Goal: Information Seeking & Learning: Check status

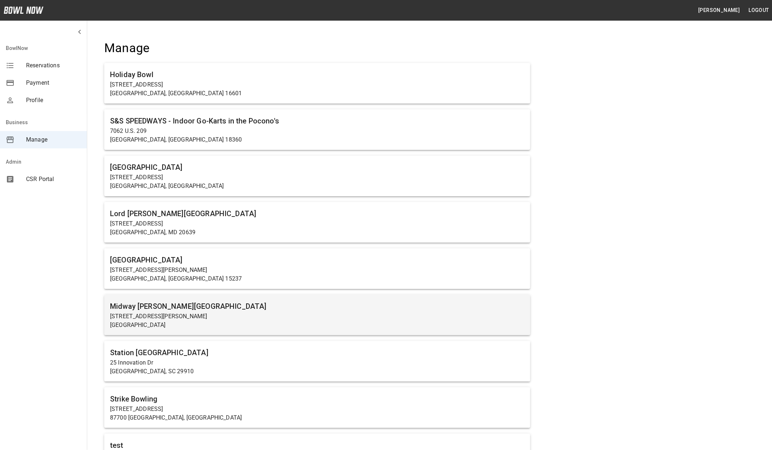
click at [209, 321] on p "[GEOGRAPHIC_DATA]" at bounding box center [317, 325] width 414 height 9
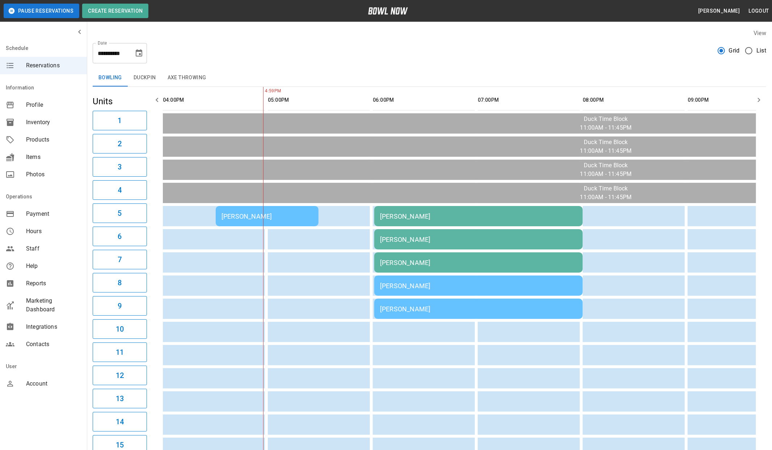
click at [47, 305] on span "Marketing Dashboard" at bounding box center [53, 304] width 55 height 17
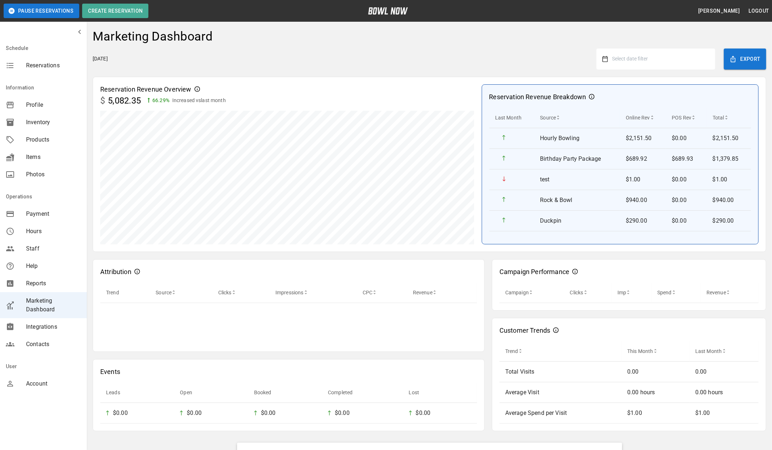
click at [614, 63] on button "Select date filter" at bounding box center [658, 58] width 101 height 13
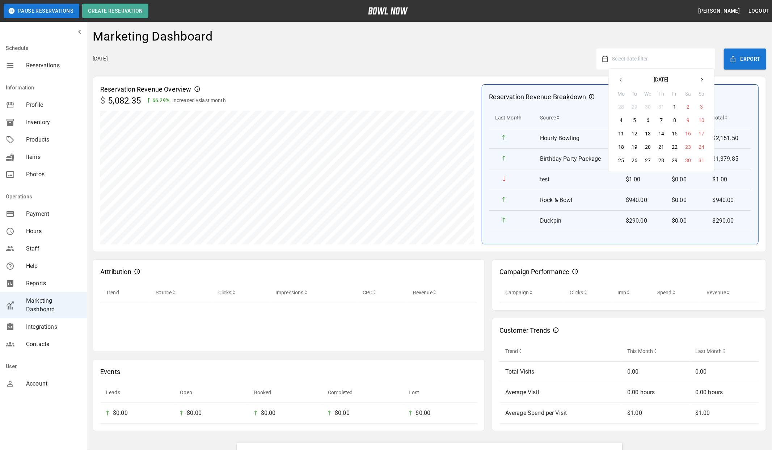
click at [621, 77] on icon "button" at bounding box center [621, 80] width 6 height 6
click at [637, 107] on button "1" at bounding box center [634, 106] width 13 height 13
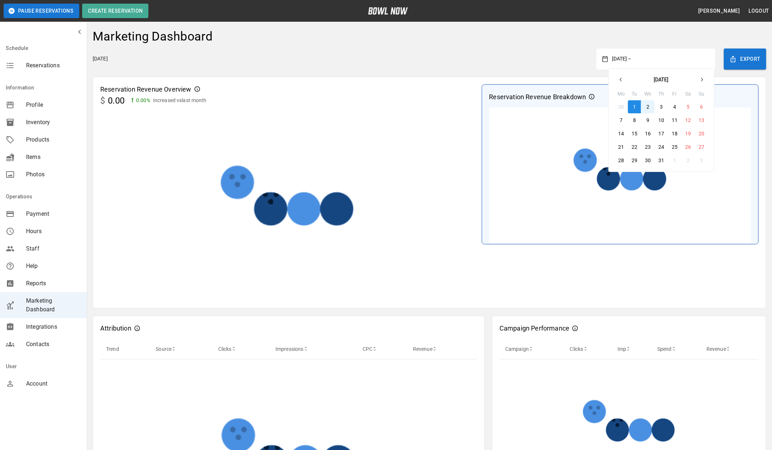
click at [697, 78] on button "button" at bounding box center [701, 79] width 13 height 13
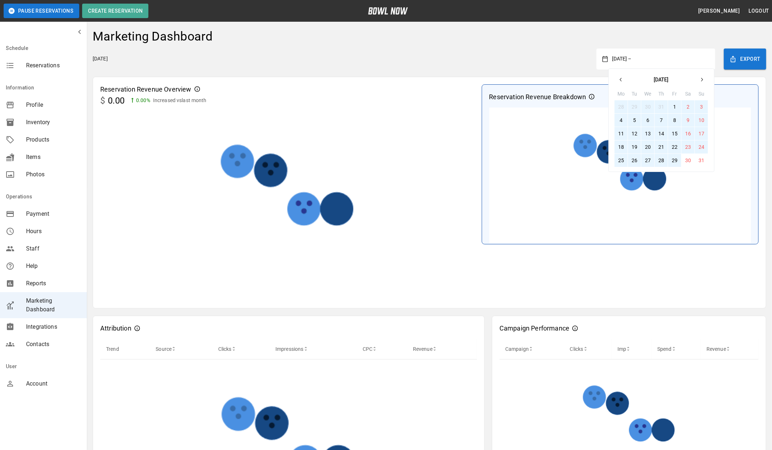
click at [671, 161] on button "29" at bounding box center [674, 160] width 13 height 13
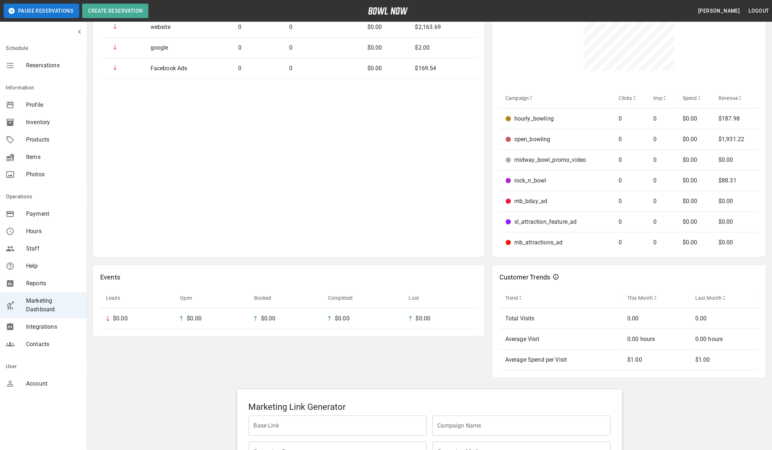
scroll to position [401, 0]
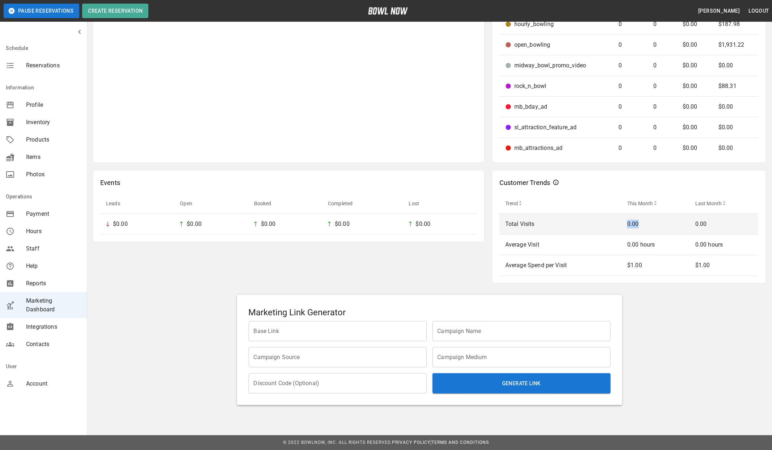
drag, startPoint x: 628, startPoint y: 224, endPoint x: 646, endPoint y: 224, distance: 18.1
click at [646, 224] on p "0.00" at bounding box center [655, 224] width 56 height 9
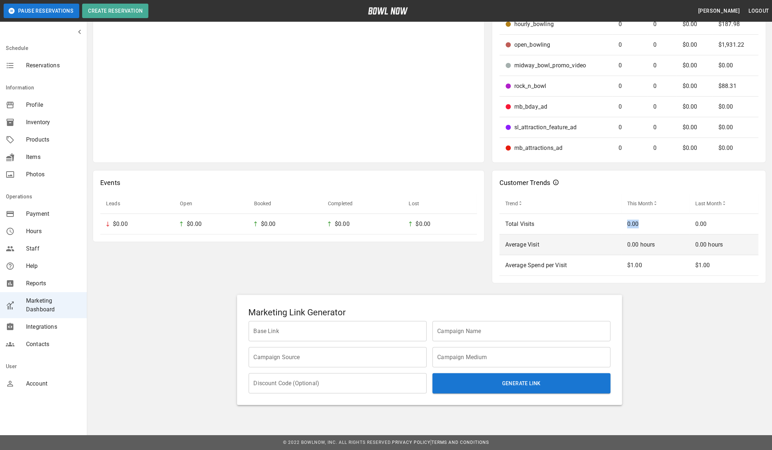
click at [531, 248] on p "Average Visit" at bounding box center [560, 244] width 110 height 9
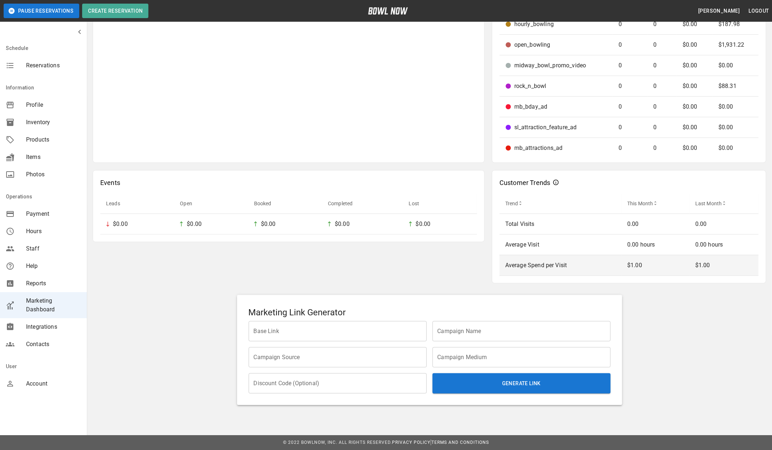
click at [562, 265] on p "Average Spend per Visit" at bounding box center [560, 265] width 110 height 9
drag, startPoint x: 631, startPoint y: 265, endPoint x: 643, endPoint y: 265, distance: 11.2
click at [643, 265] on p "$1.00" at bounding box center [655, 265] width 56 height 9
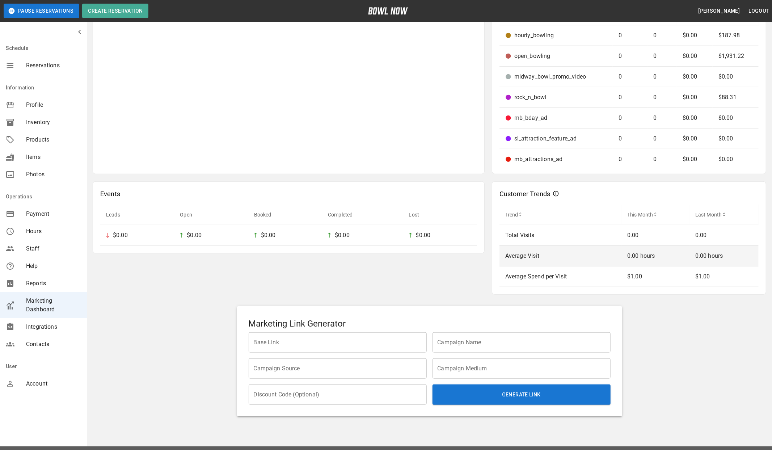
scroll to position [0, 0]
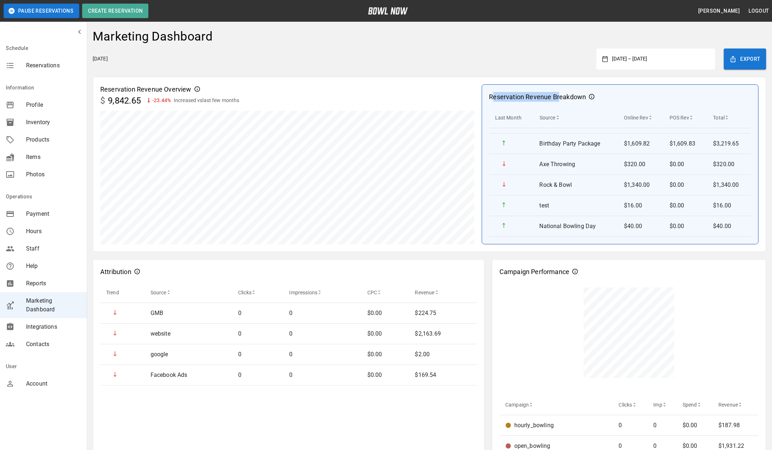
drag, startPoint x: 492, startPoint y: 97, endPoint x: 560, endPoint y: 98, distance: 68.0
click at [560, 98] on p "Reservation Revenue Breakdown" at bounding box center [537, 97] width 97 height 10
click at [484, 121] on div "Reservation Revenue Breakdown Last Month Source Online Rev POS Rev Total Hourly…" at bounding box center [620, 164] width 277 height 160
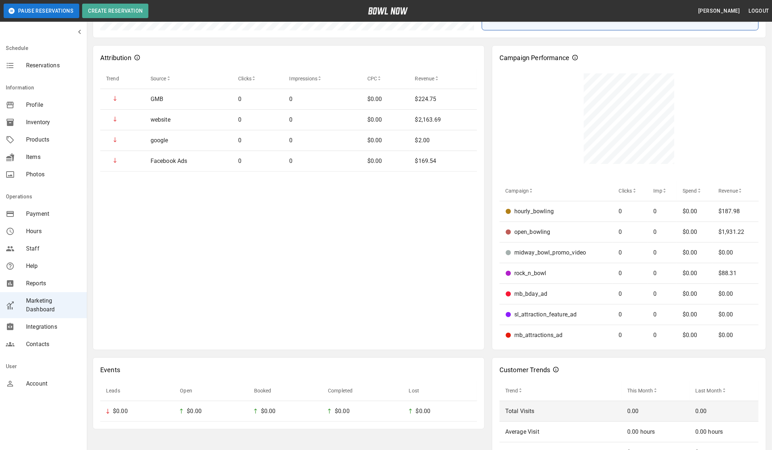
scroll to position [401, 0]
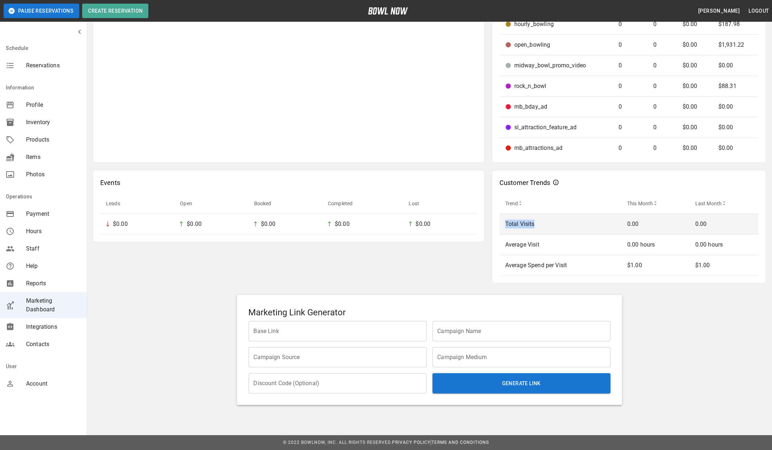
drag, startPoint x: 505, startPoint y: 223, endPoint x: 545, endPoint y: 223, distance: 39.8
click at [545, 223] on p "Total Visits" at bounding box center [560, 224] width 110 height 9
click at [488, 234] on div "Attribution Trend Source Clicks Impressions CPC Revenue GMB 0 0 $0.00 $224.75 w…" at bounding box center [429, 67] width 673 height 432
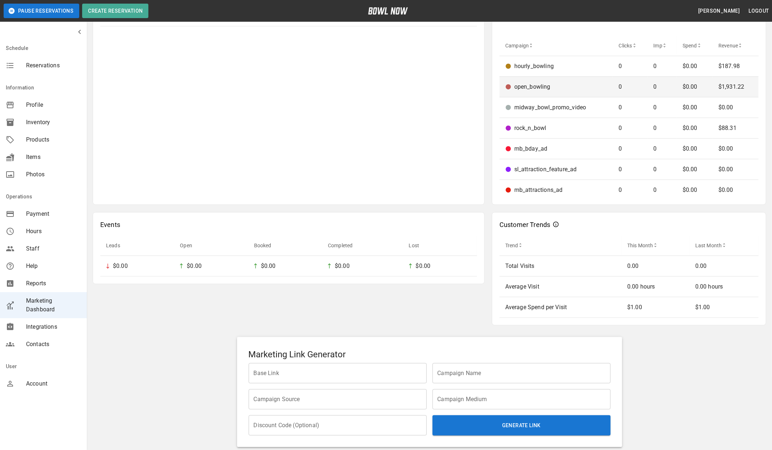
scroll to position [1, 0]
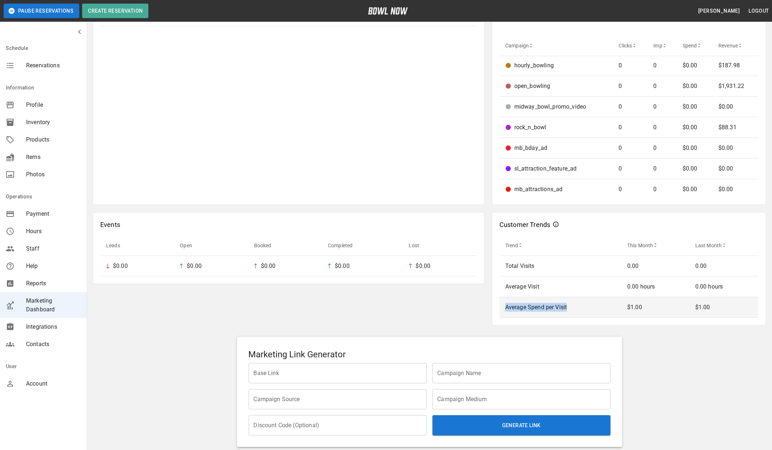
drag, startPoint x: 506, startPoint y: 307, endPoint x: 582, endPoint y: 307, distance: 76.7
click at [583, 307] on p "Average Spend per Visit" at bounding box center [560, 307] width 110 height 9
click at [567, 309] on p "Average Spend per Visit" at bounding box center [560, 307] width 110 height 9
drag, startPoint x: 570, startPoint y: 308, endPoint x: 503, endPoint y: 305, distance: 67.0
click at [503, 305] on td "Average Spend per Visit" at bounding box center [560, 307] width 122 height 21
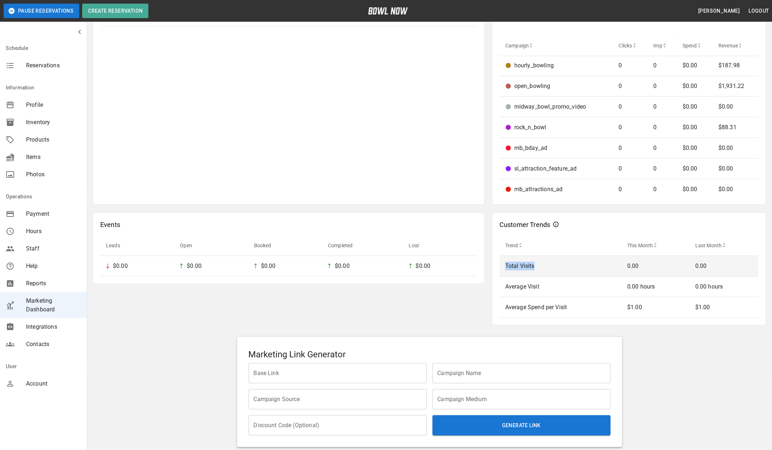
drag, startPoint x: 505, startPoint y: 266, endPoint x: 537, endPoint y: 266, distance: 31.9
click at [537, 266] on p "Total Visits" at bounding box center [560, 266] width 110 height 9
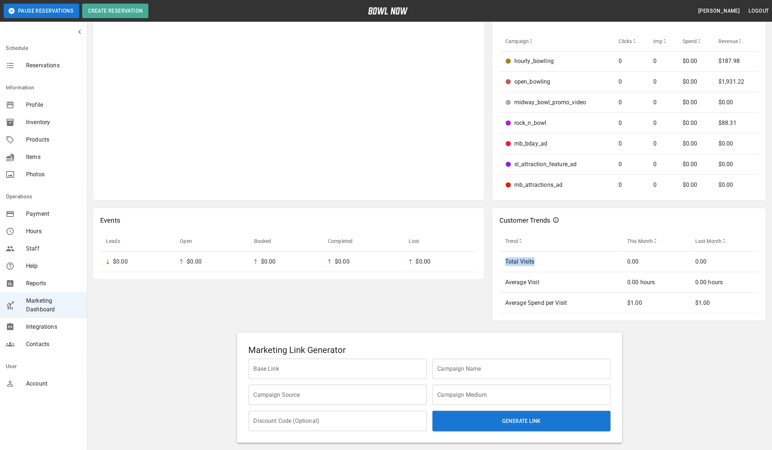
scroll to position [364, 0]
